Goal: Task Accomplishment & Management: Complete application form

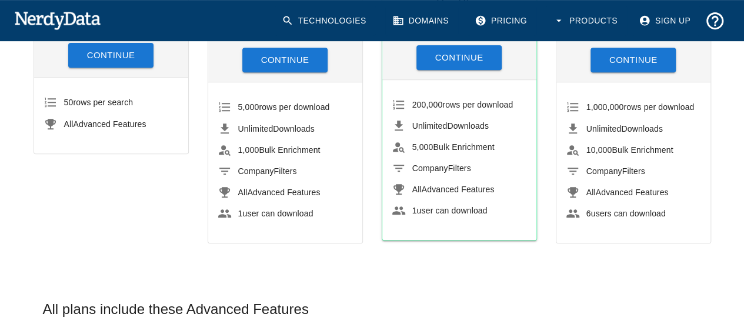
scroll to position [115, 0]
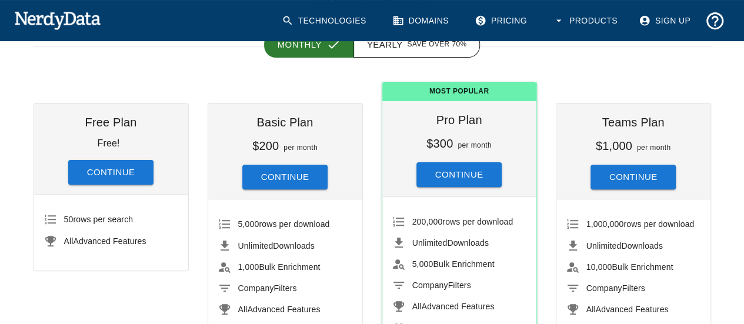
click at [92, 176] on button "Continue" at bounding box center [111, 172] width 86 height 25
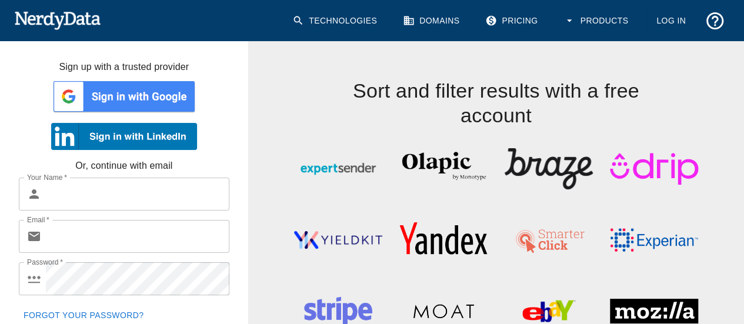
click at [138, 103] on img at bounding box center [124, 96] width 146 height 35
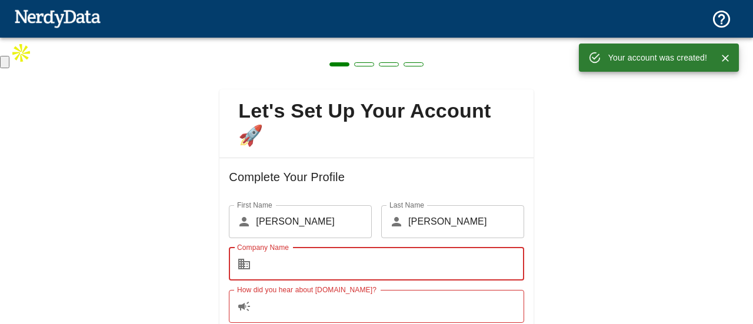
scroll to position [124, 0]
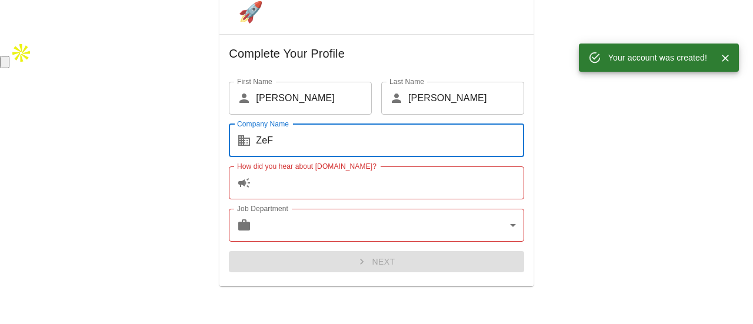
type input "ZeF"
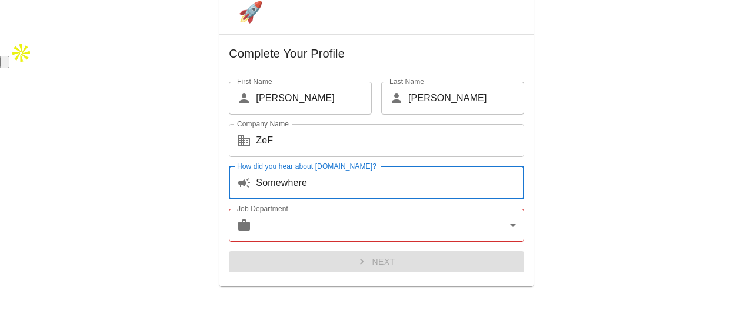
type input "Somewhere"
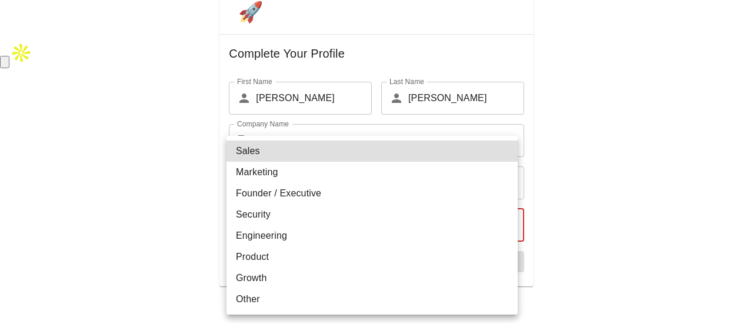
click at [419, 69] on body "Technologies Domains Pricing Products Create a Report Create a list of websites…" at bounding box center [376, 34] width 753 height 69
click at [373, 174] on li "Marketing" at bounding box center [371, 172] width 291 height 21
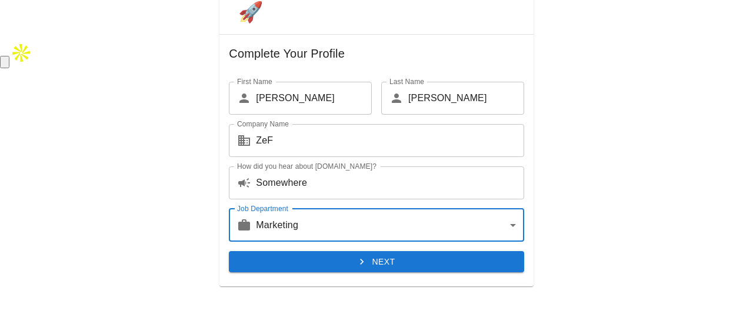
click at [356, 266] on icon "submit" at bounding box center [362, 262] width 12 height 12
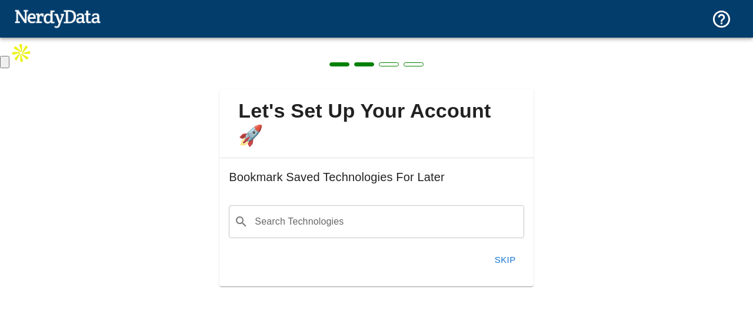
scroll to position [0, 0]
click at [428, 228] on input "Search Technologies" at bounding box center [385, 222] width 265 height 22
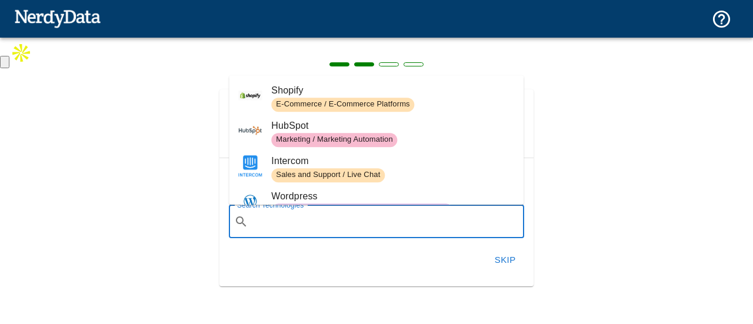
click at [589, 199] on div "Let's Set Up Your Account 🚀 Bookmark Saved Technologies For Later Search Techno…" at bounding box center [376, 181] width 753 height 286
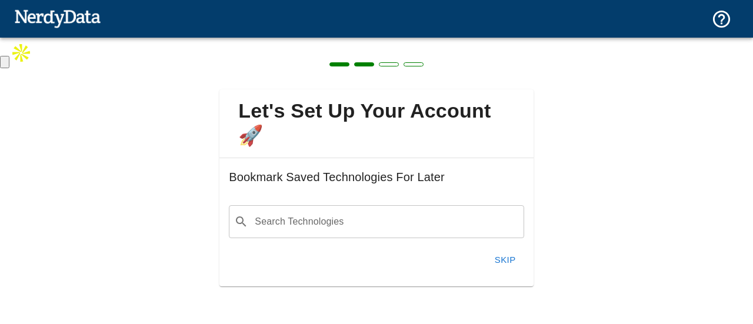
click at [387, 228] on input "Search Technologies" at bounding box center [385, 222] width 265 height 22
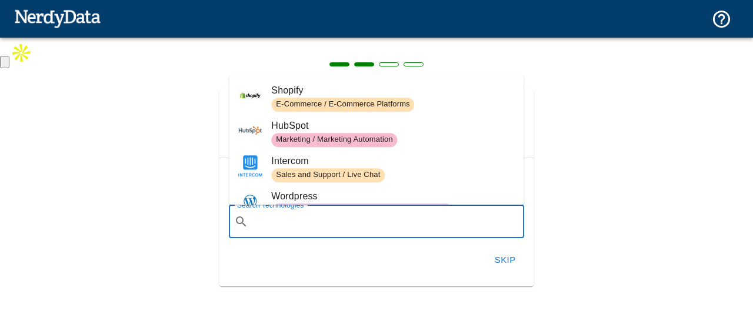
click at [391, 105] on span "E-Commerce / E-Commerce Platforms" at bounding box center [342, 104] width 143 height 11
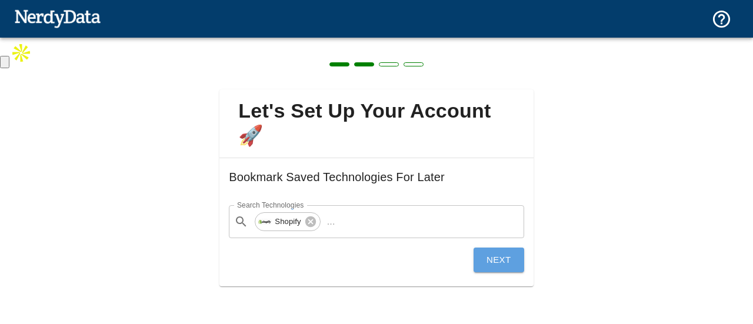
click at [488, 266] on button "Next" at bounding box center [498, 260] width 51 height 25
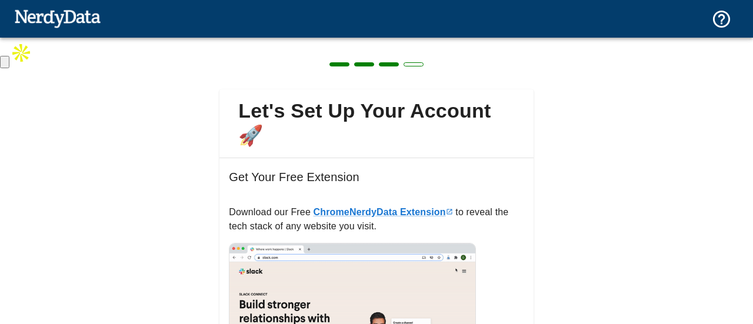
scroll to position [181, 0]
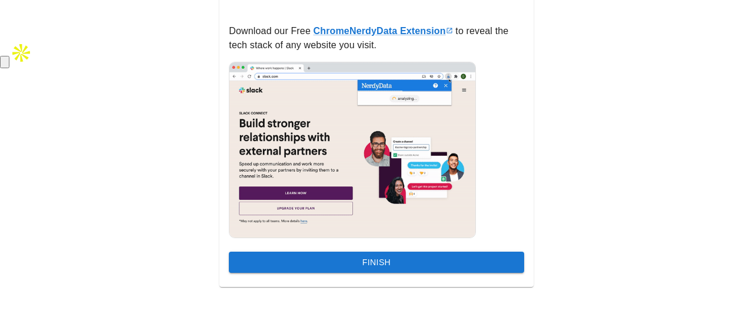
click at [431, 259] on button "Finish" at bounding box center [376, 263] width 295 height 22
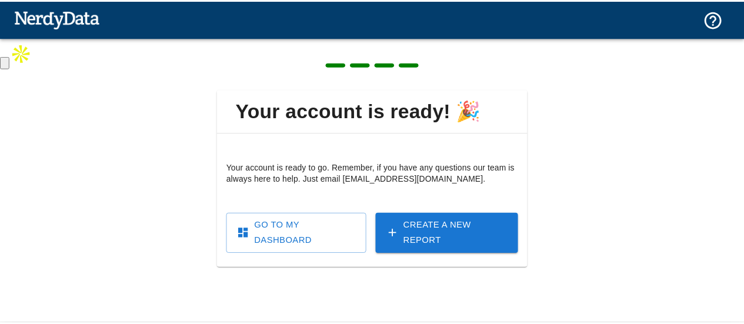
scroll to position [0, 0]
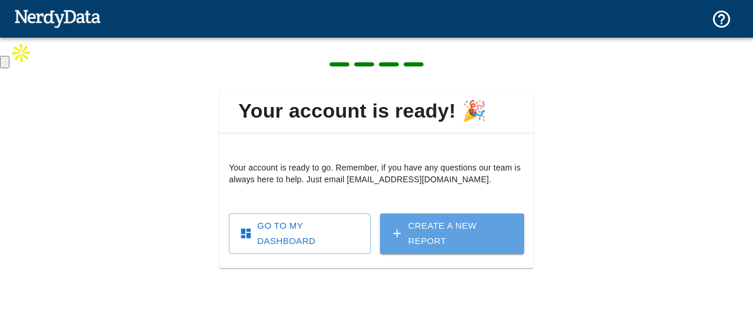
click at [443, 232] on link "Create a New Report" at bounding box center [452, 234] width 144 height 41
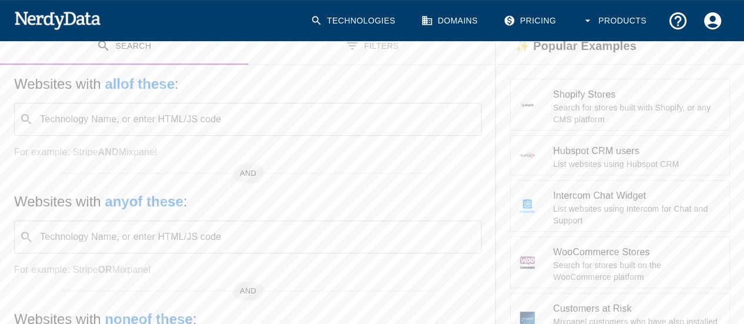
scroll to position [125, 0]
click at [122, 125] on input "Technology Name, or enter HTML/JS code" at bounding box center [257, 119] width 438 height 22
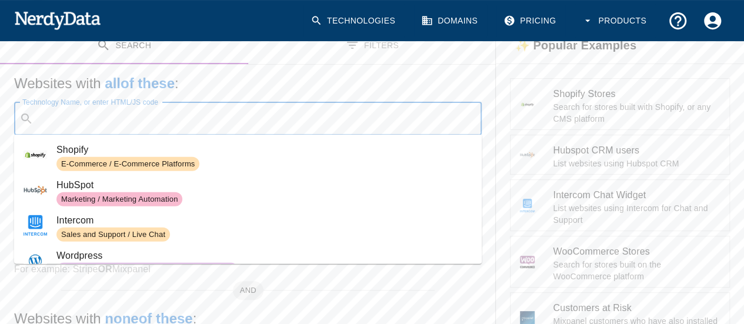
click at [158, 156] on span "Shopify" at bounding box center [264, 150] width 416 height 14
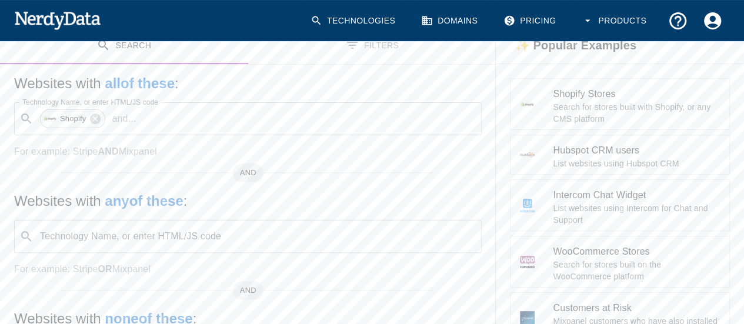
scroll to position [146, 0]
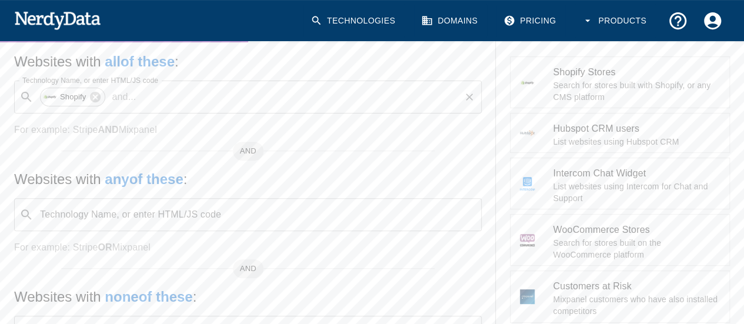
click at [140, 99] on p "and ..." at bounding box center [124, 97] width 34 height 14
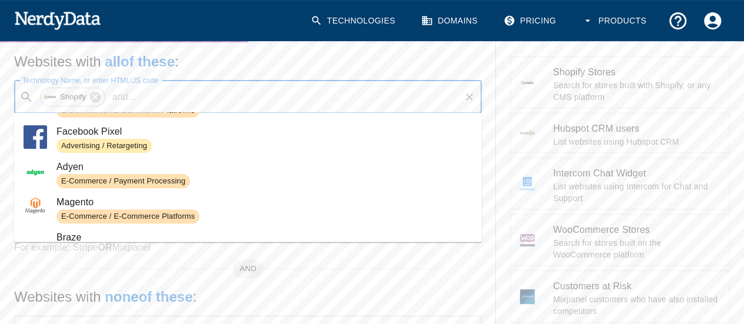
scroll to position [217, 0]
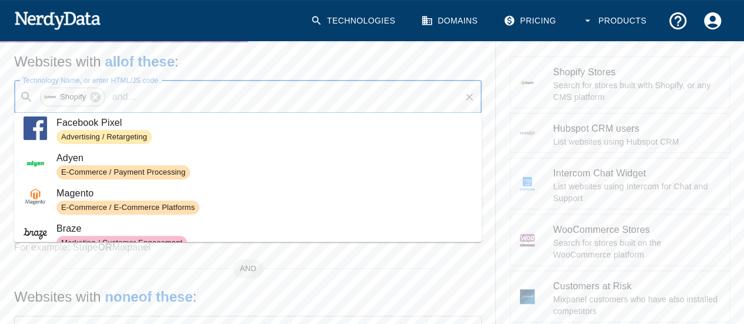
click at [0, 178] on div "Websites with all of these : Technology Name, or enter HTML/JS code ​ Shopify a…" at bounding box center [248, 222] width 496 height 358
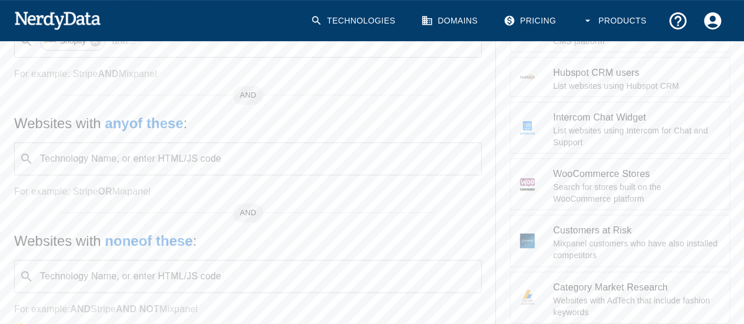
scroll to position [204, 0]
click at [55, 176] on div "Websites with any of these : Technology Name, or enter HTML/JS code ​ Technolog…" at bounding box center [248, 154] width 468 height 85
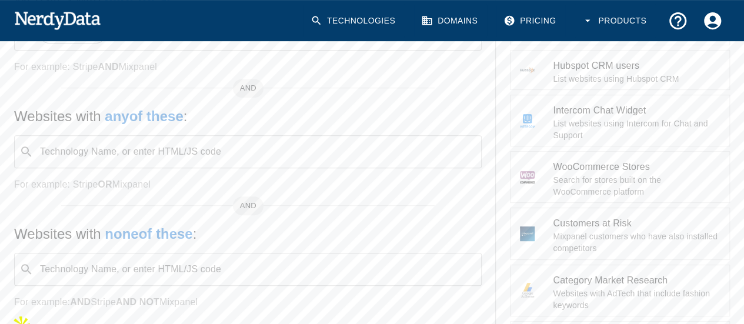
scroll to position [211, 0]
